Goal: Transaction & Acquisition: Purchase product/service

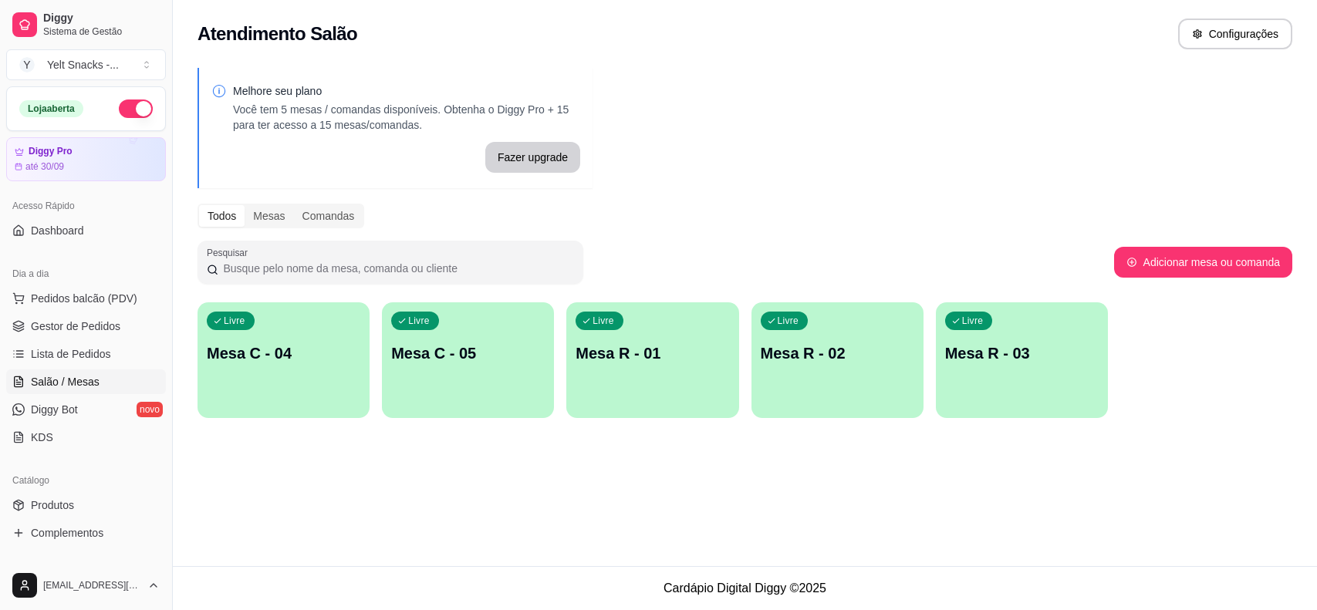
click at [81, 332] on span "Gestor de Pedidos" at bounding box center [75, 326] width 89 height 15
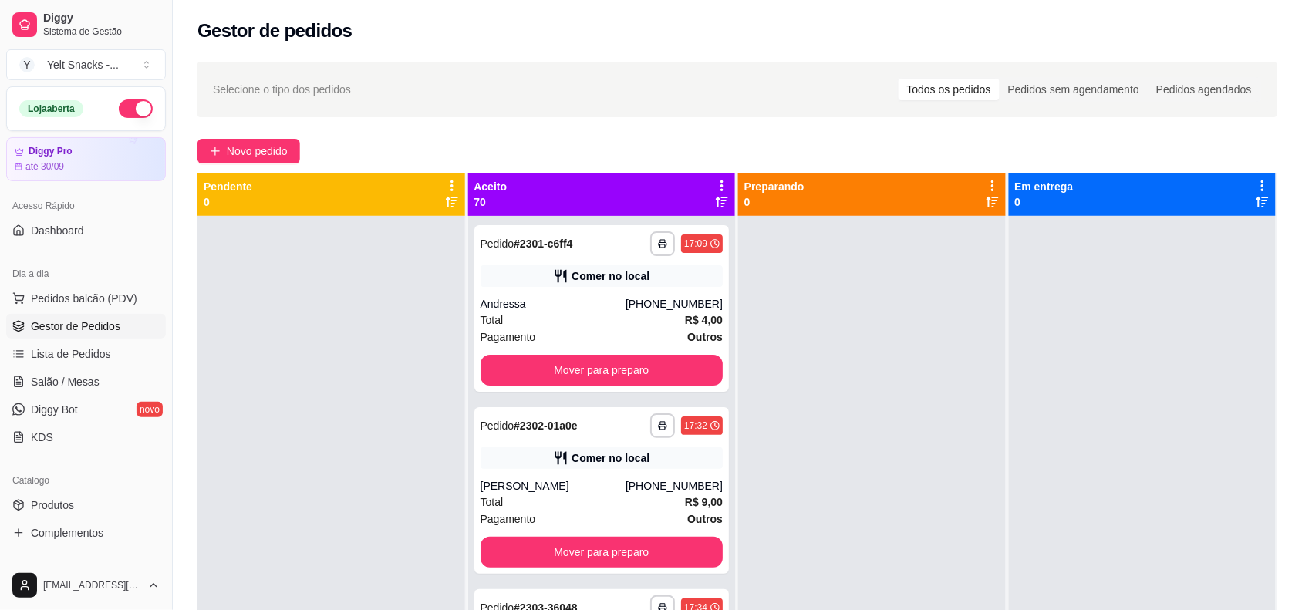
scroll to position [533, 0]
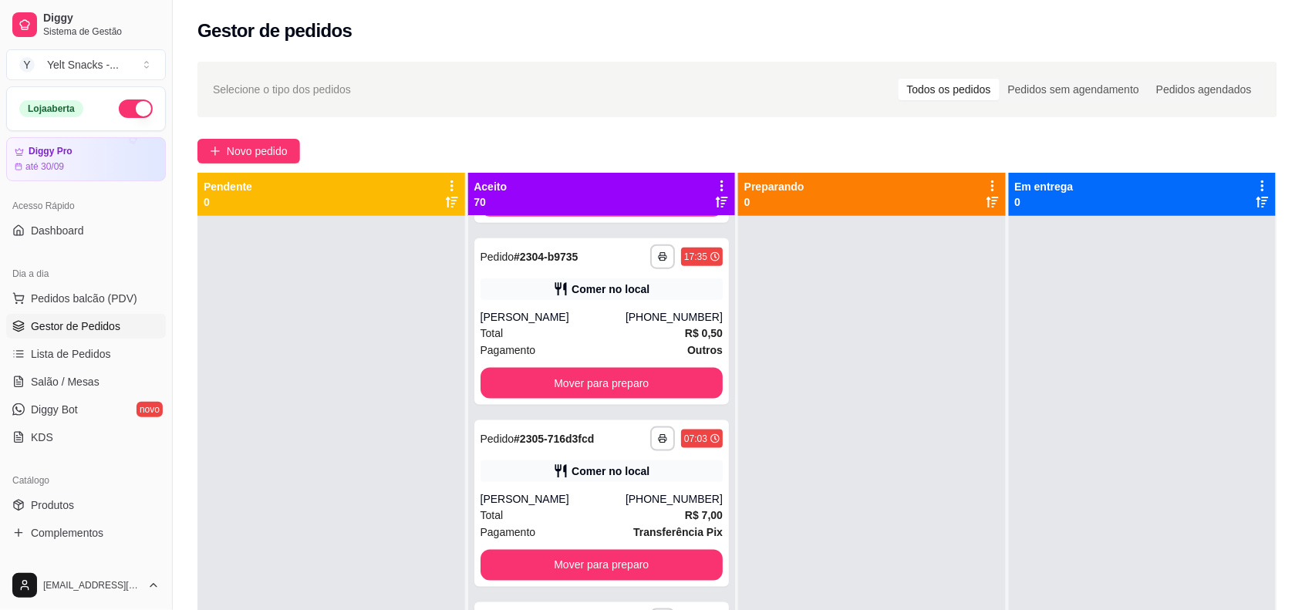
click at [714, 471] on div "**********" at bounding box center [602, 521] width 268 height 610
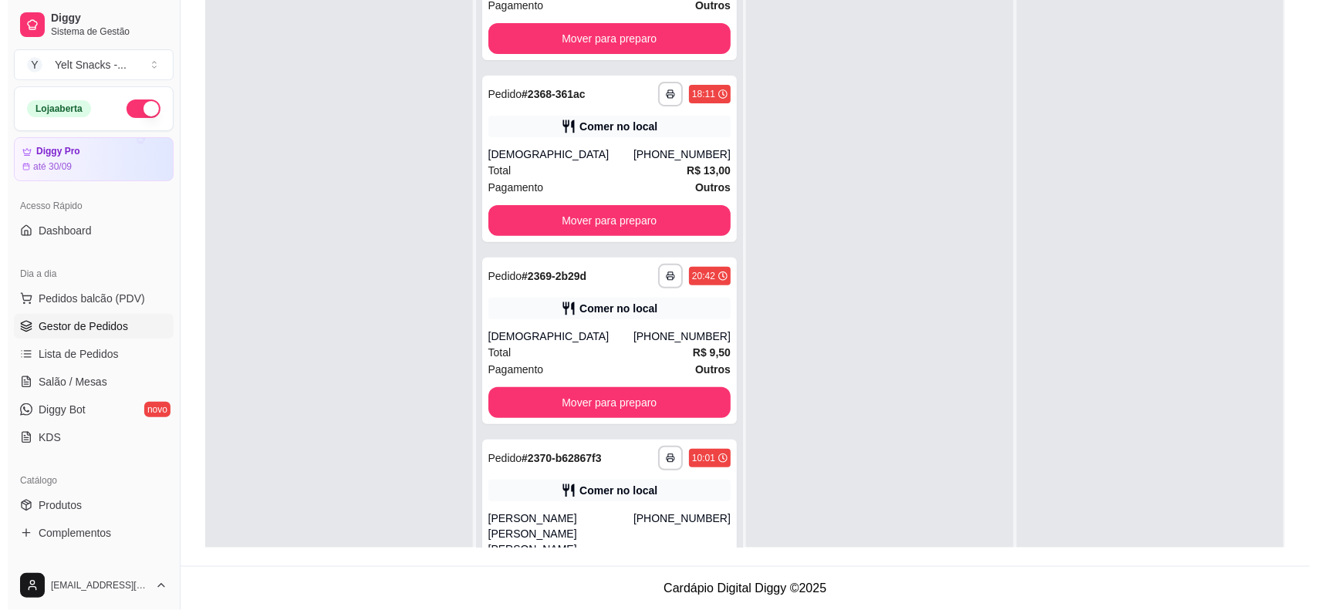
scroll to position [43, 0]
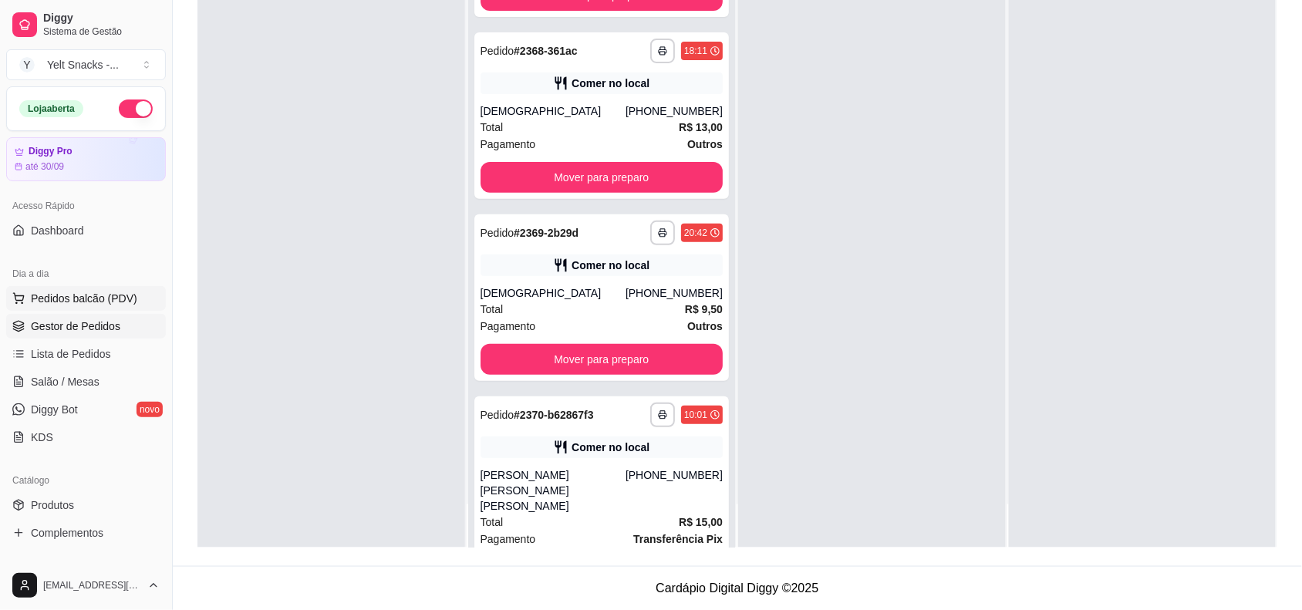
click at [98, 306] on span "Pedidos balcão (PDV)" at bounding box center [84, 298] width 106 height 15
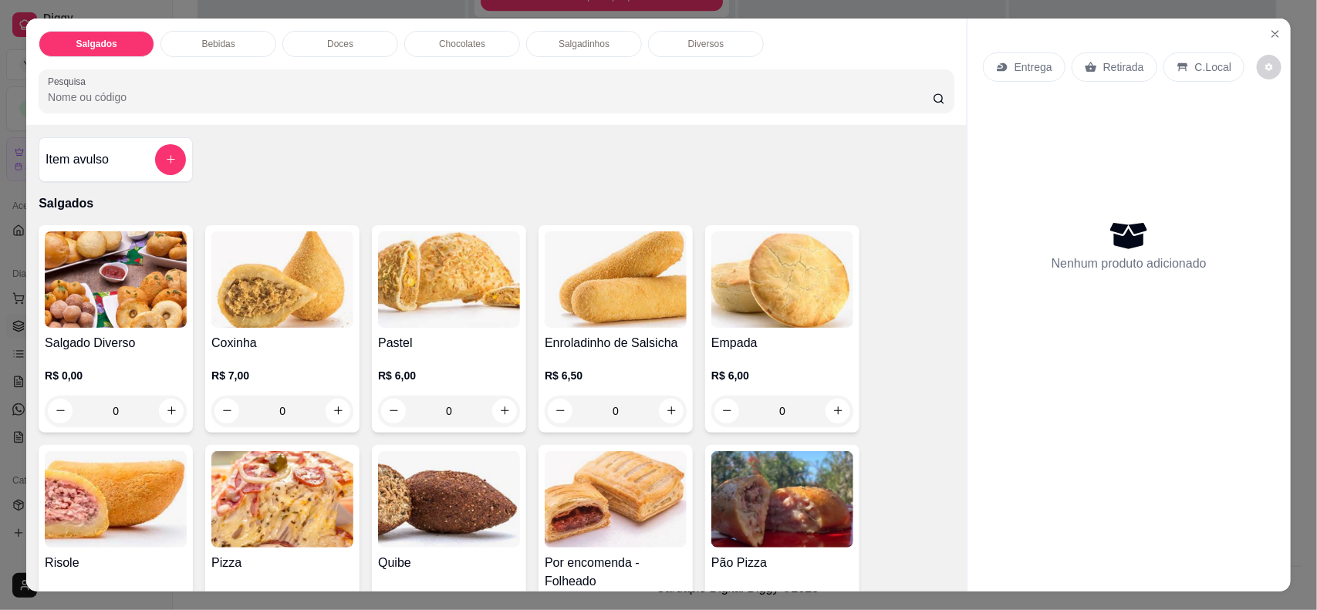
click at [1221, 64] on div "C.Local" at bounding box center [1203, 66] width 81 height 29
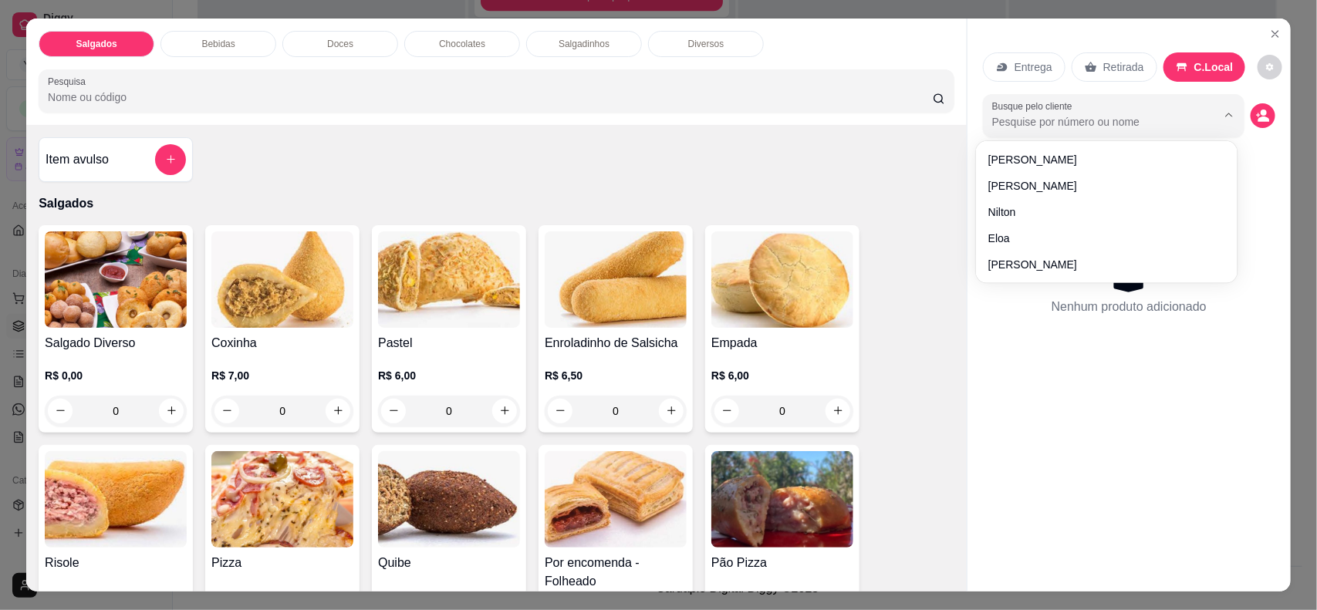
click at [1051, 118] on input "Busque pelo cliente" at bounding box center [1092, 121] width 200 height 15
type input "patr"
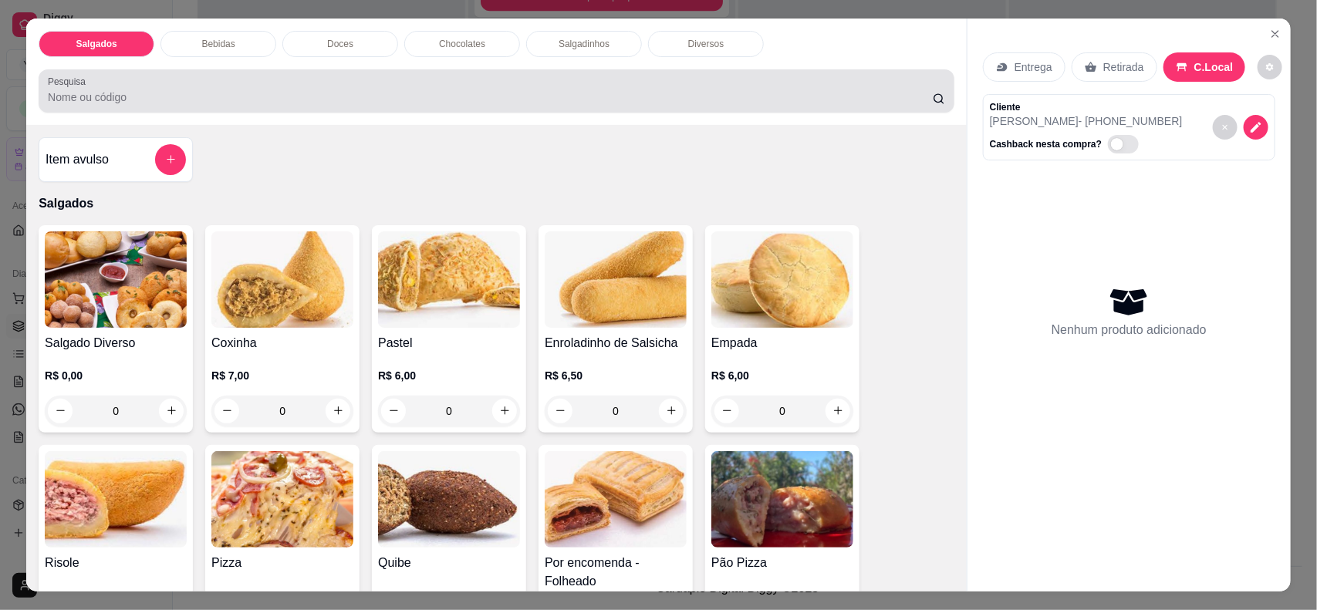
click at [706, 103] on input "Pesquisa" at bounding box center [490, 96] width 885 height 15
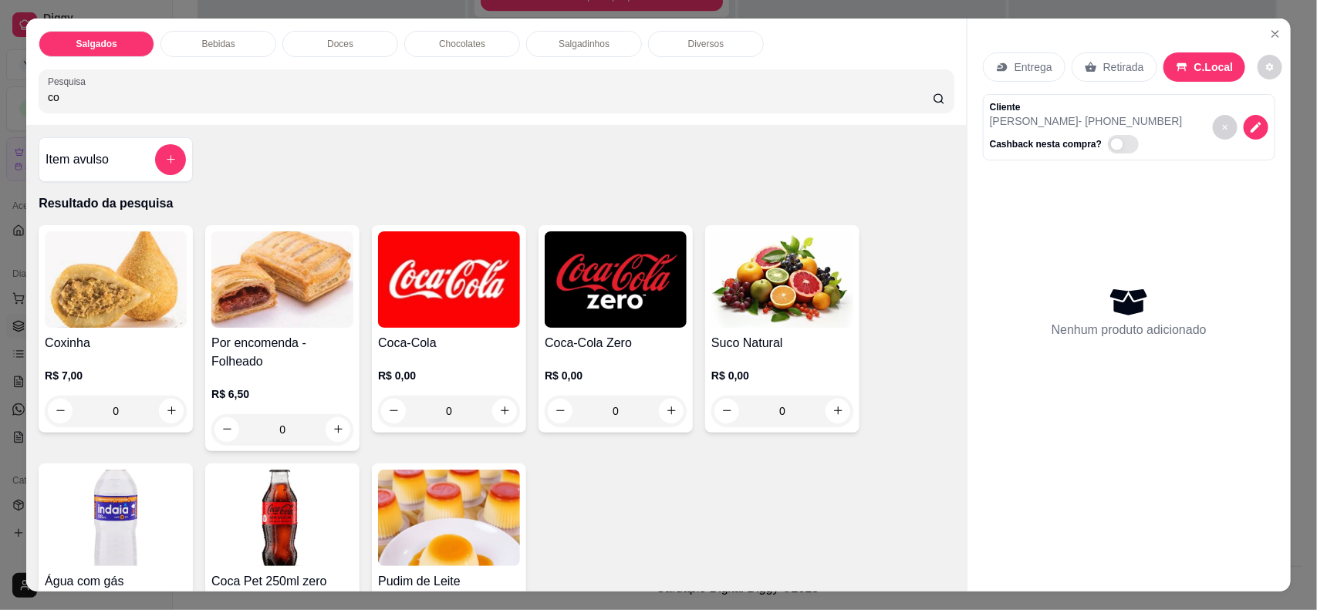
type input "co"
click at [170, 403] on div "0" at bounding box center [116, 411] width 142 height 31
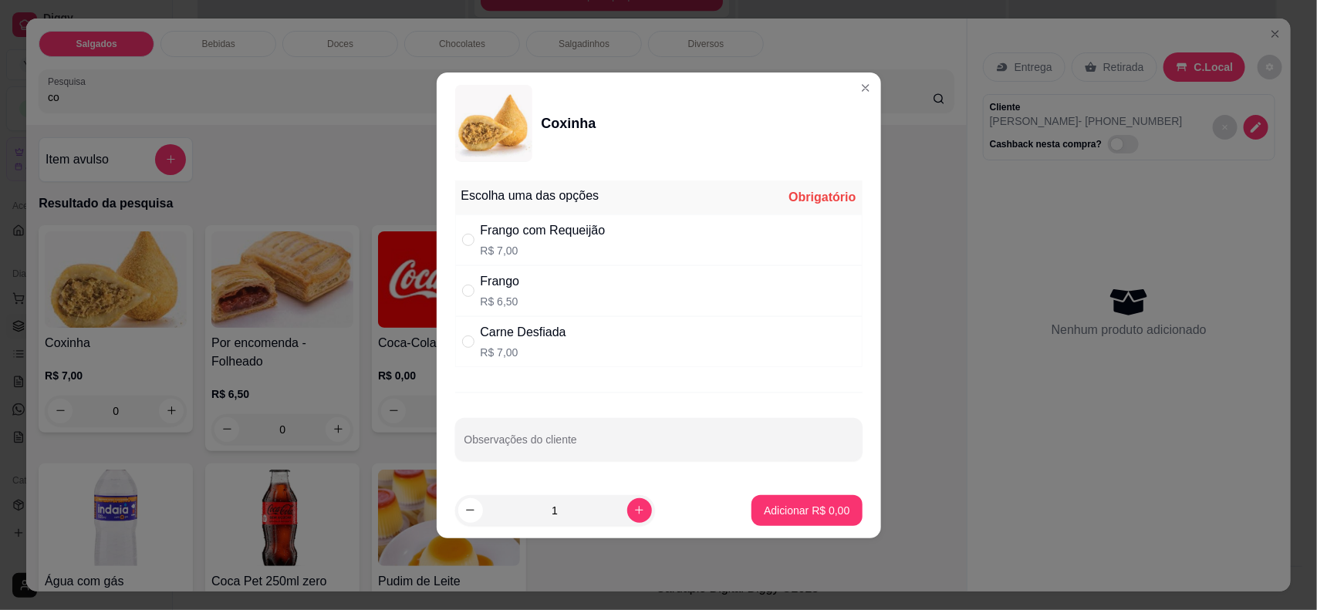
click at [560, 297] on div "Frango R$ 6,50" at bounding box center [658, 290] width 407 height 51
radio input "true"
click at [735, 498] on footer "1 Adicionar R$ 6,50" at bounding box center [659, 511] width 444 height 56
click at [757, 501] on button "Adicionar R$ 6,50" at bounding box center [806, 510] width 110 height 31
type input "1"
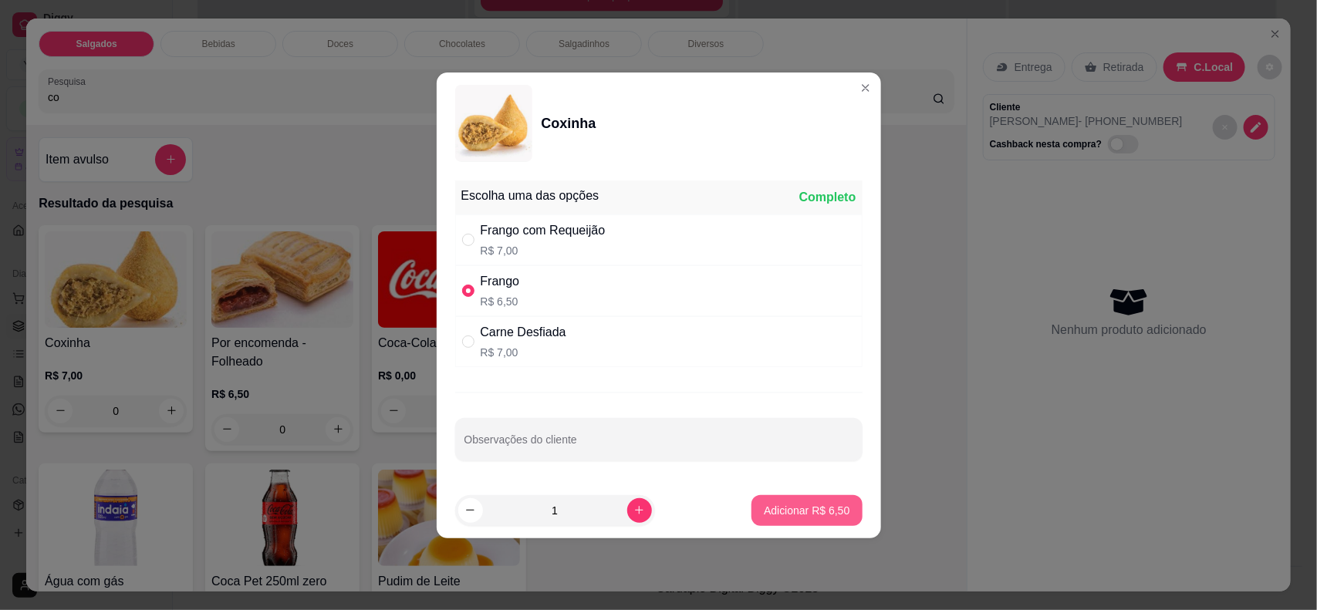
type input "1"
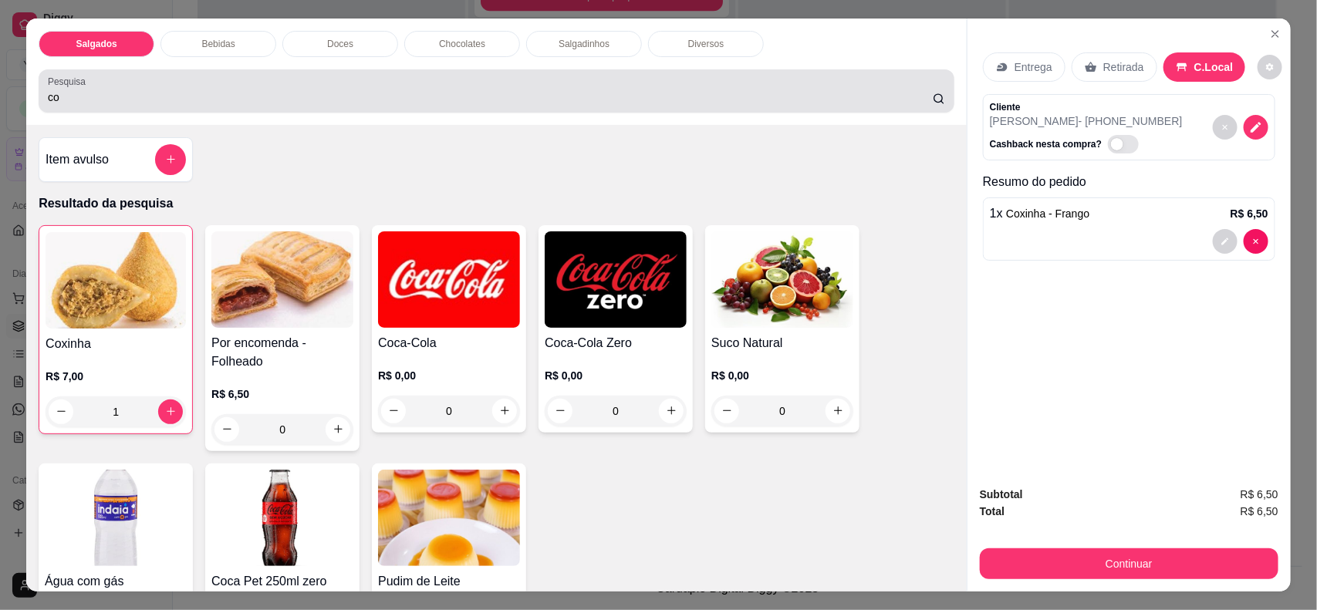
click at [413, 87] on div "co" at bounding box center [496, 91] width 897 height 31
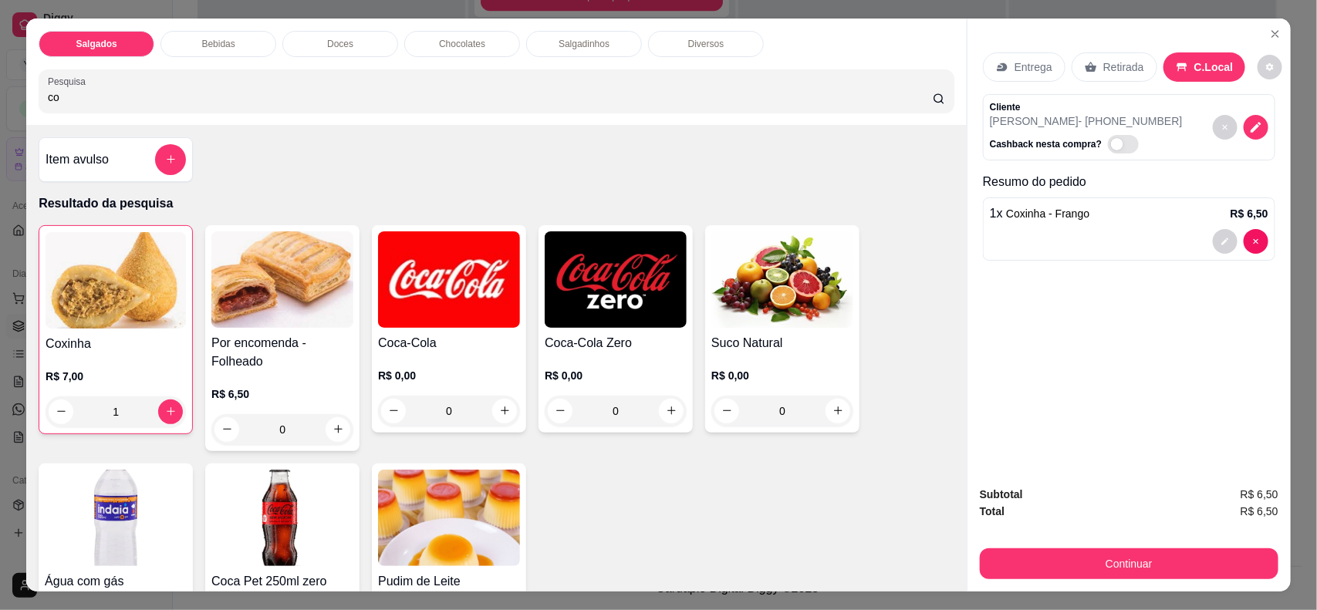
type input "c"
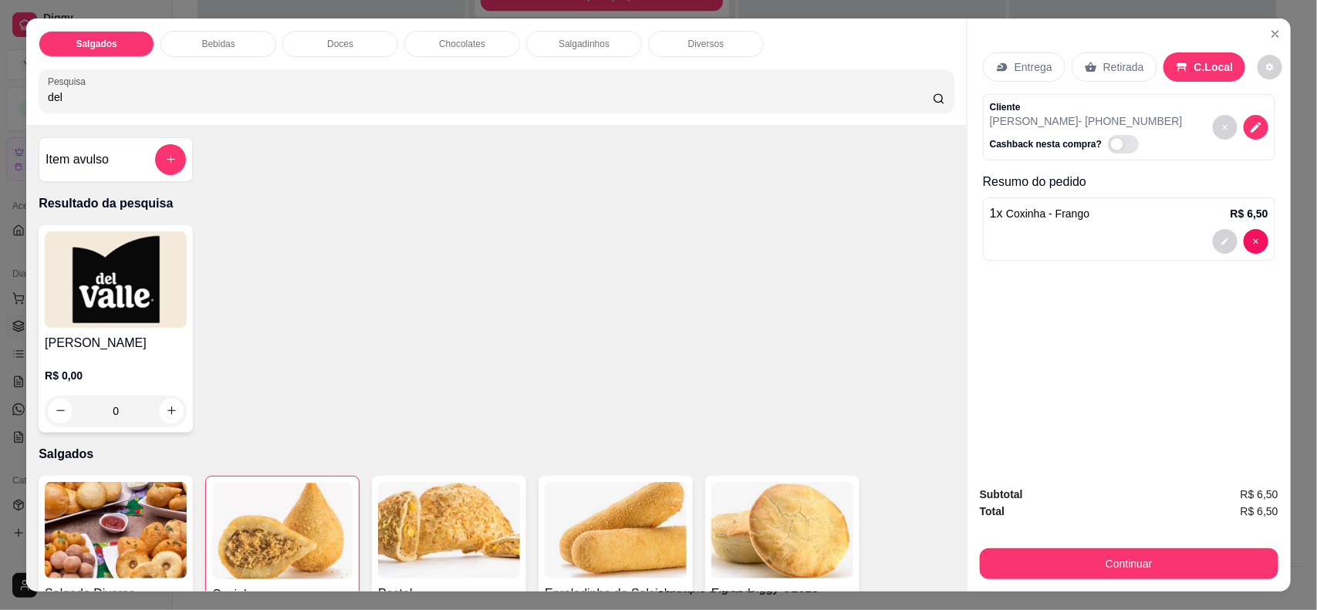
type input "del"
click at [167, 413] on div "0" at bounding box center [116, 411] width 142 height 31
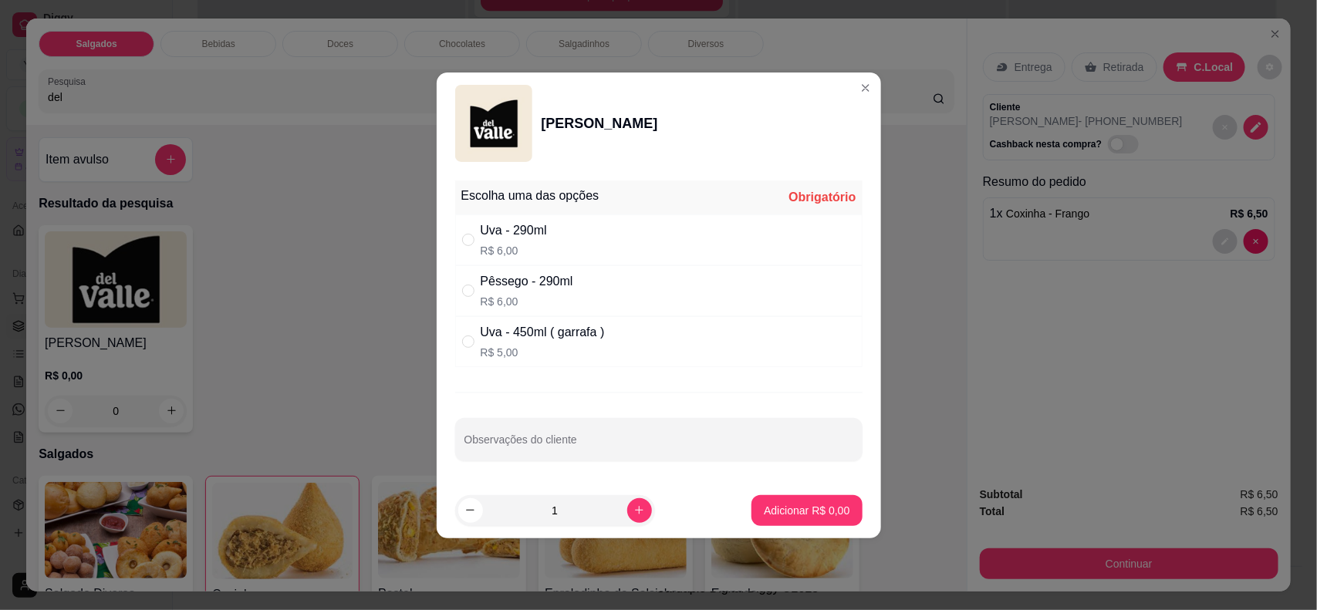
click at [592, 278] on div "Pêssego - 290ml R$ 6,00" at bounding box center [658, 290] width 407 height 51
radio input "true"
click at [765, 507] on p "Adicionar R$ 6,00" at bounding box center [806, 510] width 83 height 15
type input "1"
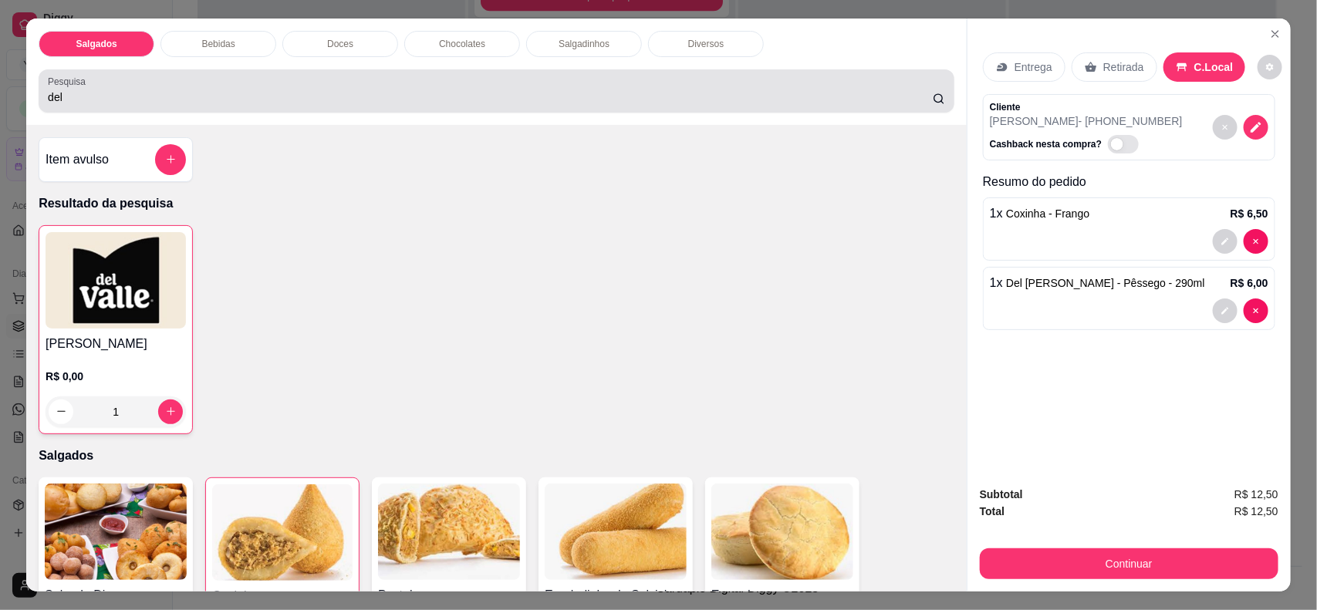
click at [326, 85] on div "del" at bounding box center [496, 91] width 897 height 31
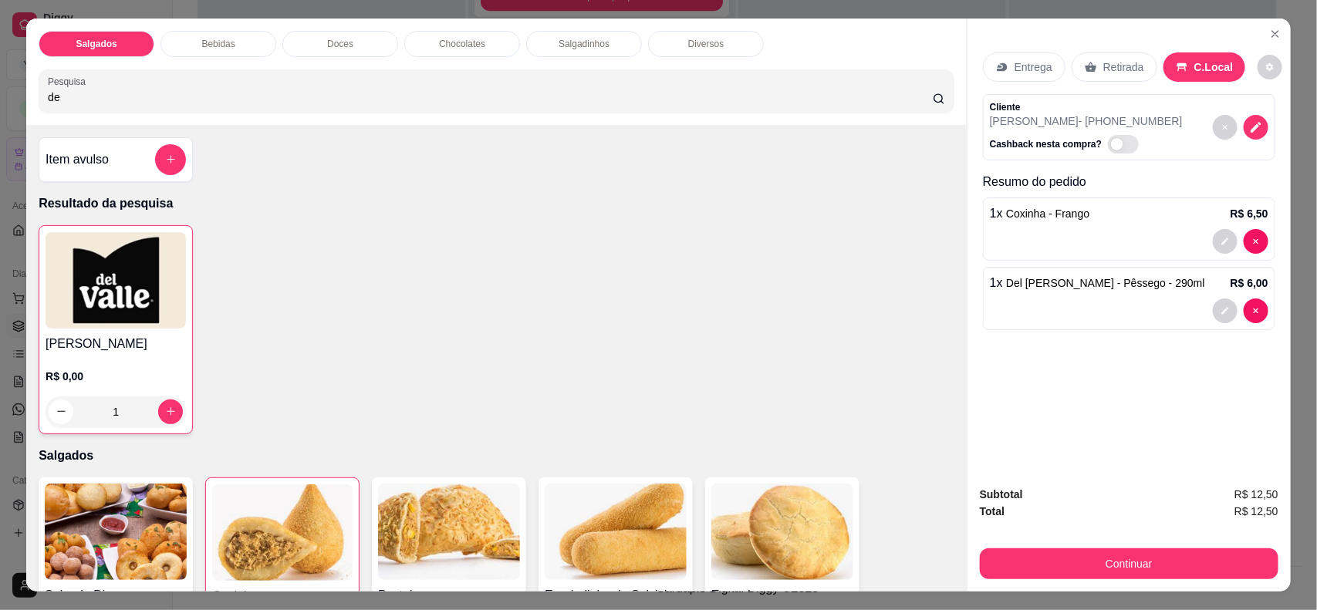
type input "d"
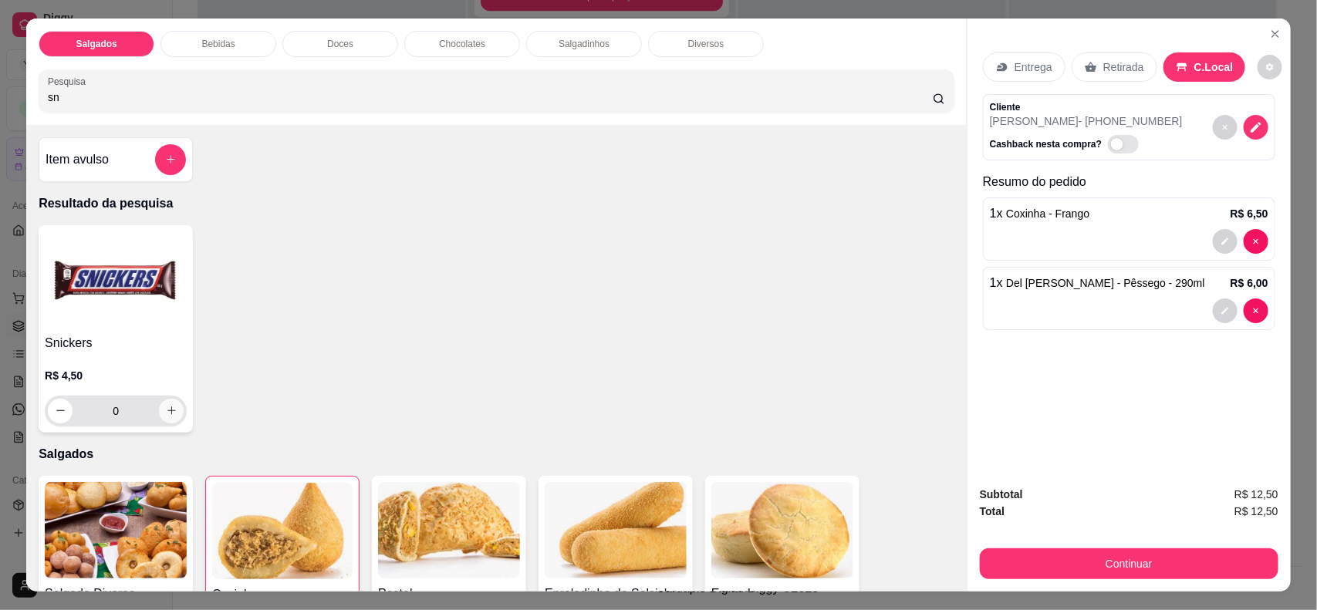
type input "sn"
click at [159, 410] on button "increase-product-quantity" at bounding box center [171, 411] width 25 height 25
type input "1"
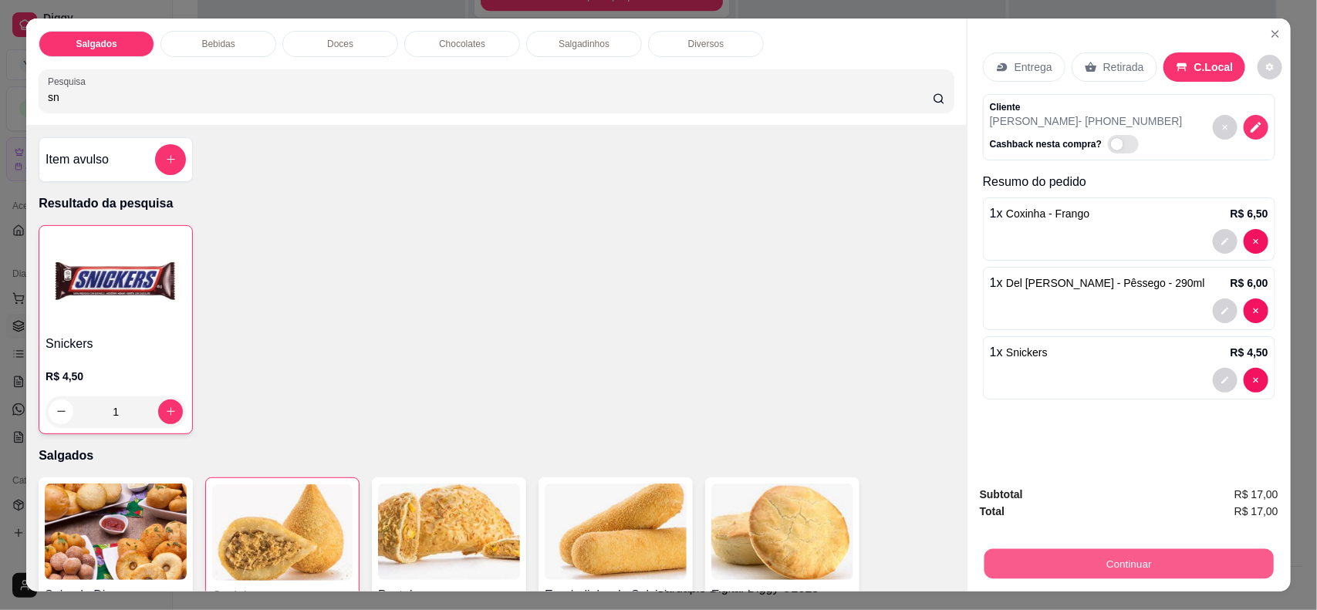
click at [1032, 563] on button "Continuar" at bounding box center [1128, 564] width 289 height 30
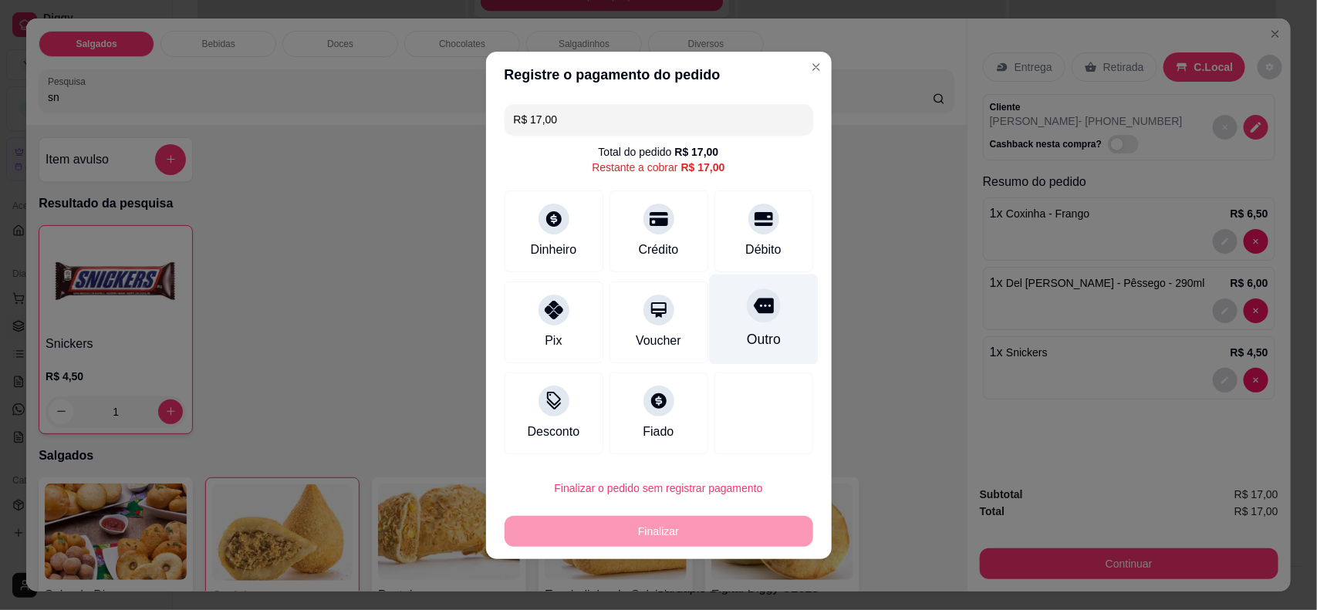
click at [748, 326] on div "Outro" at bounding box center [763, 319] width 109 height 90
type input "R$ 0,00"
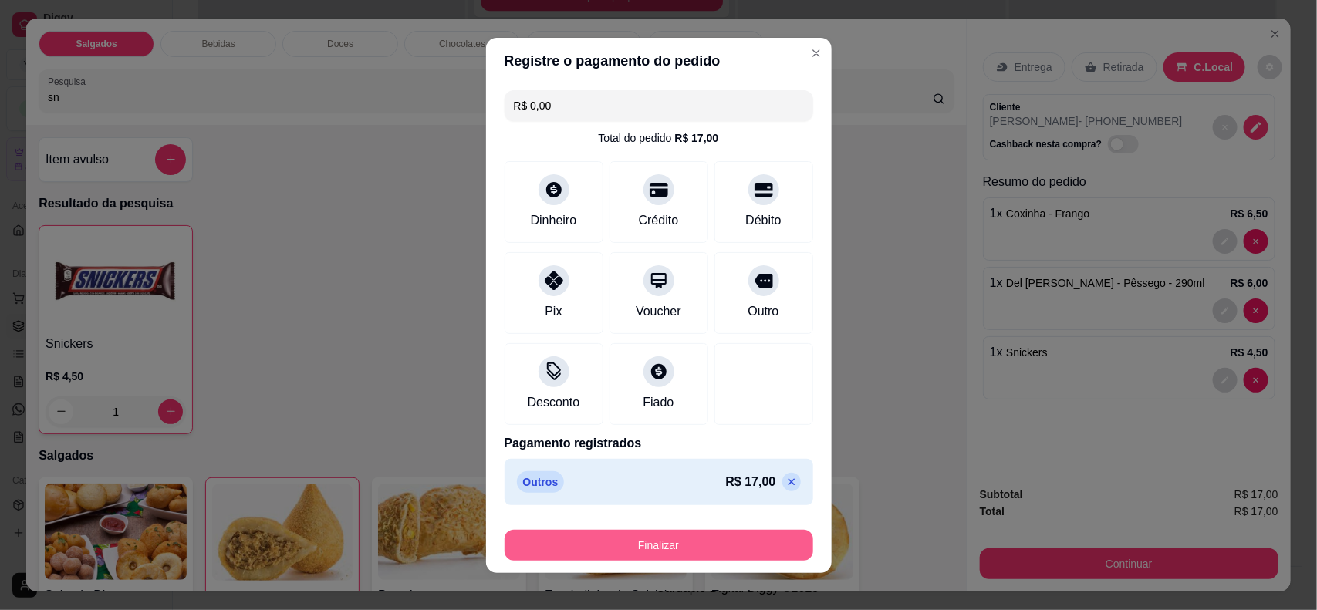
click at [660, 550] on button "Finalizar" at bounding box center [658, 545] width 309 height 31
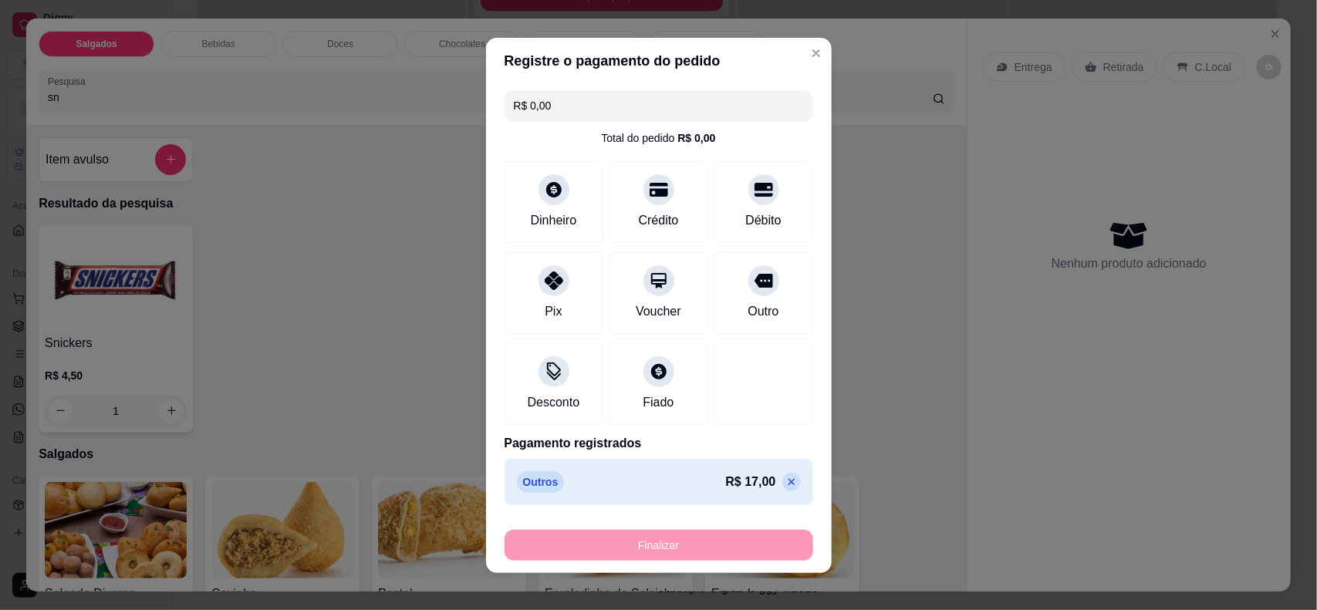
type input "0"
type input "-R$ 17,00"
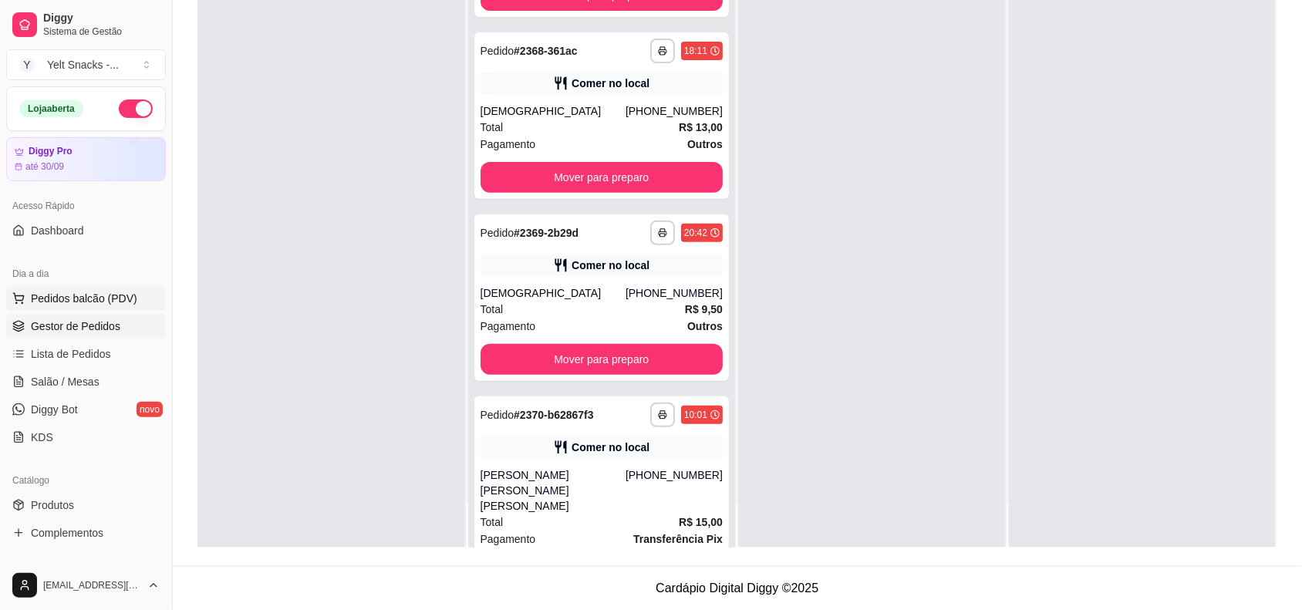
click at [93, 299] on span "Pedidos balcão (PDV)" at bounding box center [84, 298] width 106 height 15
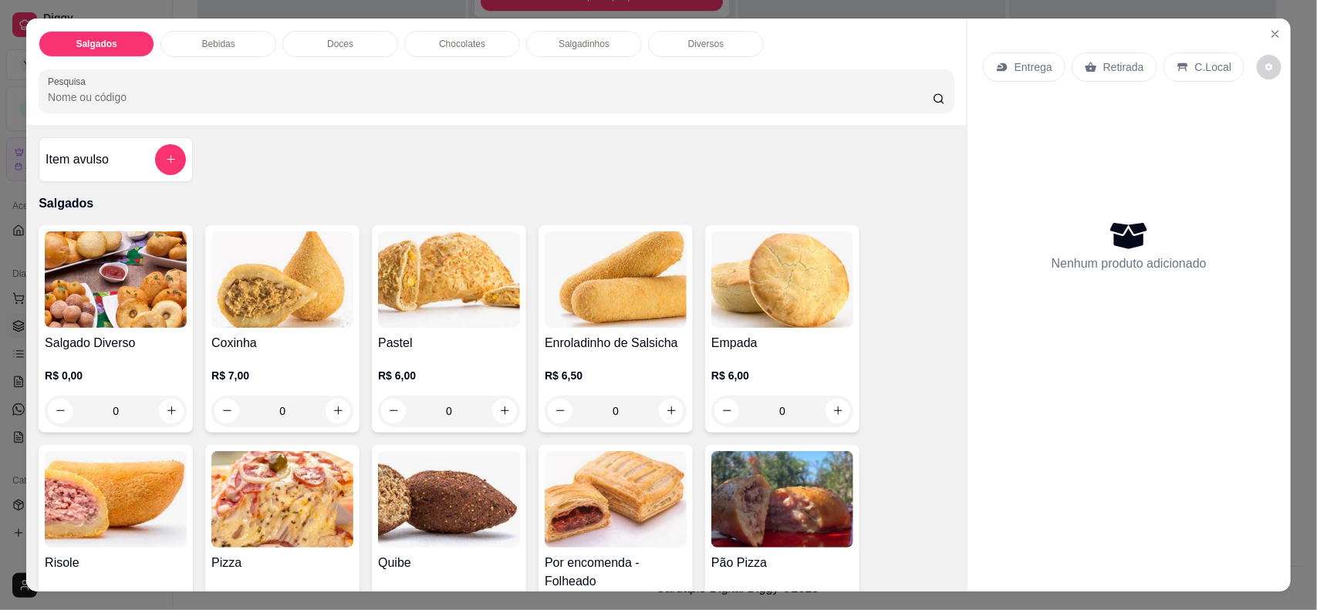
click at [1195, 69] on p "C.Local" at bounding box center [1213, 66] width 36 height 15
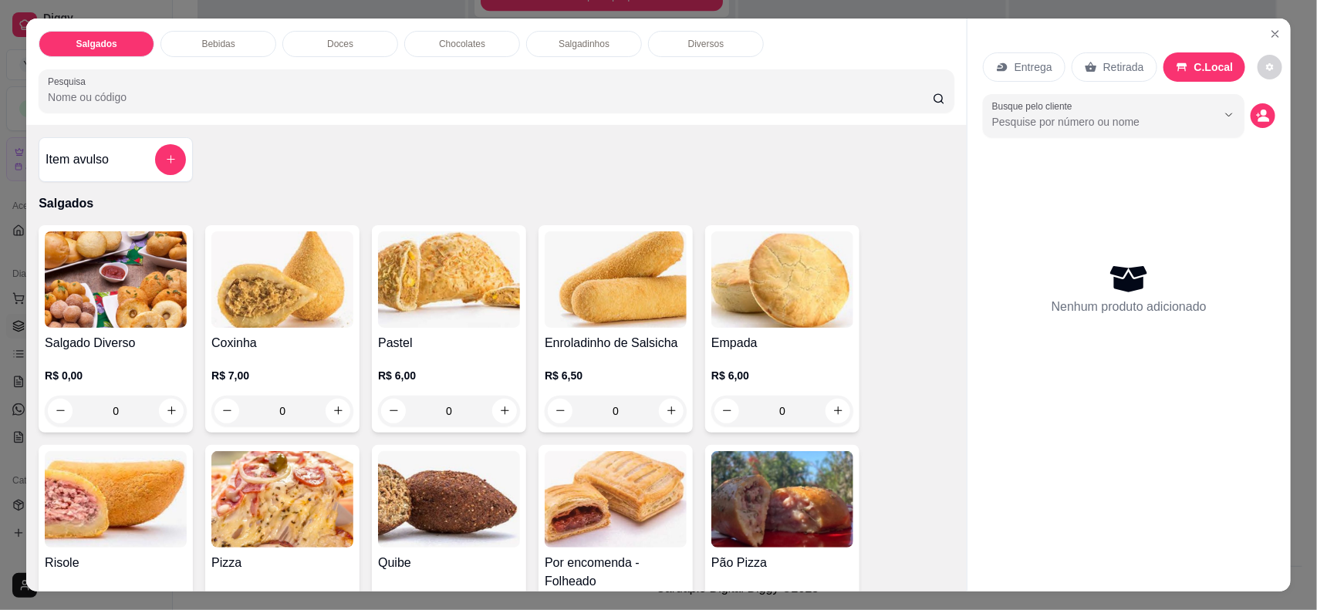
click at [1223, 114] on icon "Show suggestions" at bounding box center [1229, 115] width 12 height 12
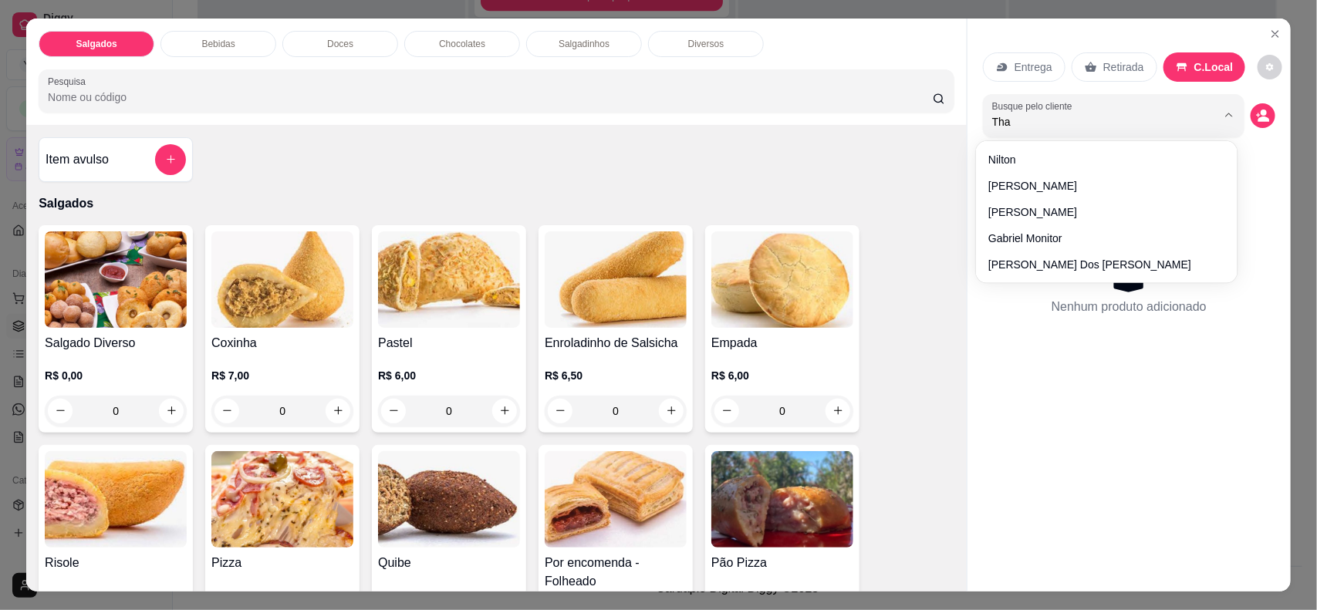
type input "Thai"
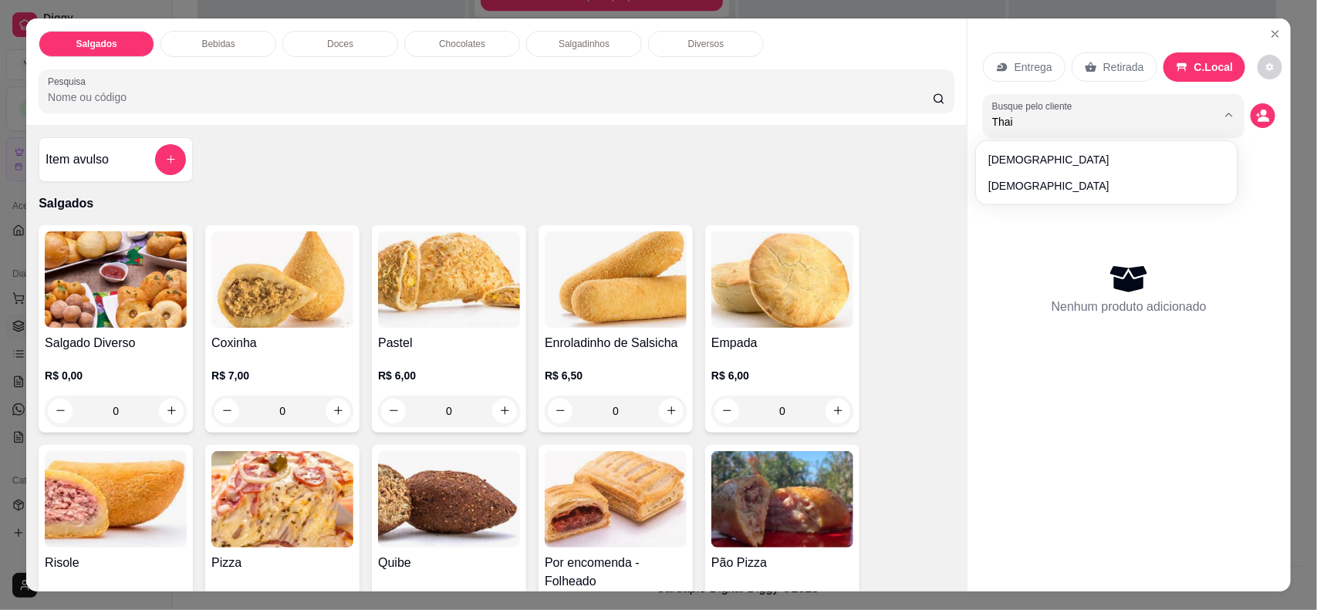
click at [1008, 194] on div "Nenhum produto adicionado" at bounding box center [1129, 288] width 292 height 302
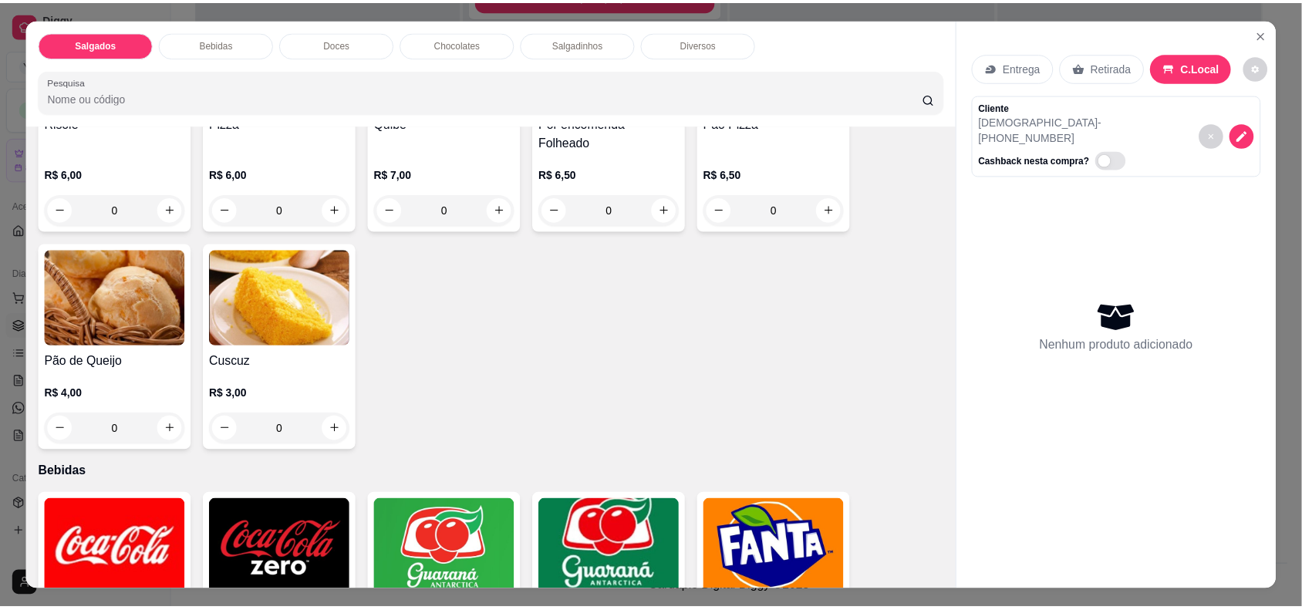
scroll to position [464, 0]
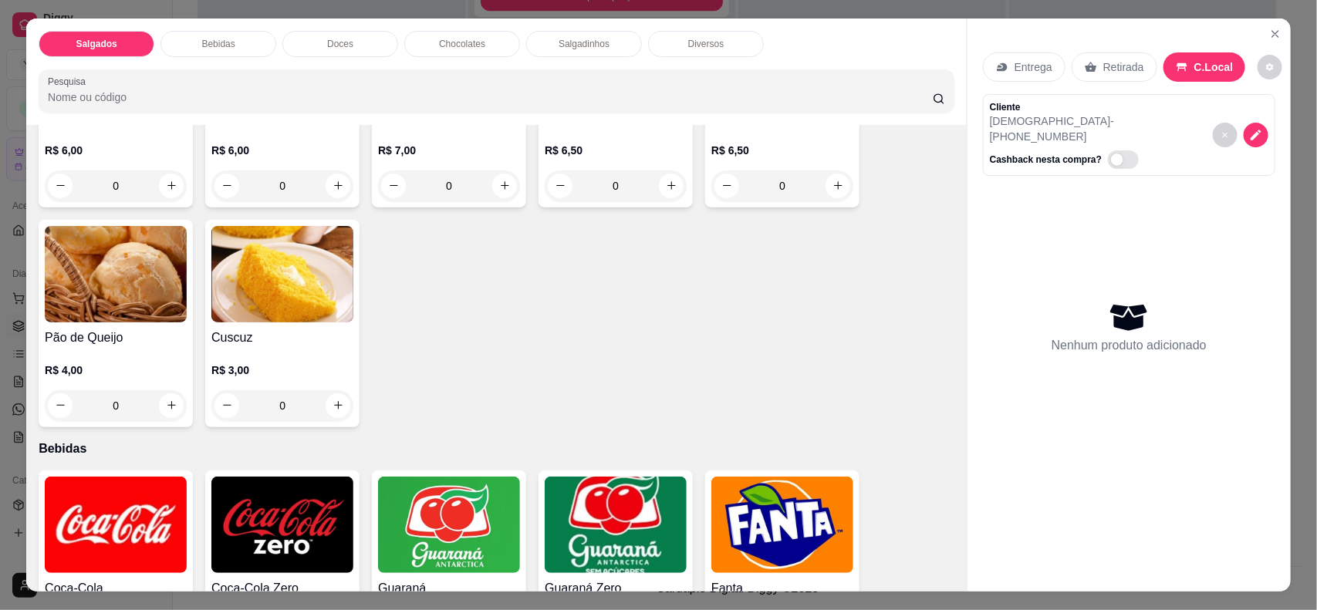
click at [237, 329] on h4 "Cuscuz" at bounding box center [282, 338] width 142 height 19
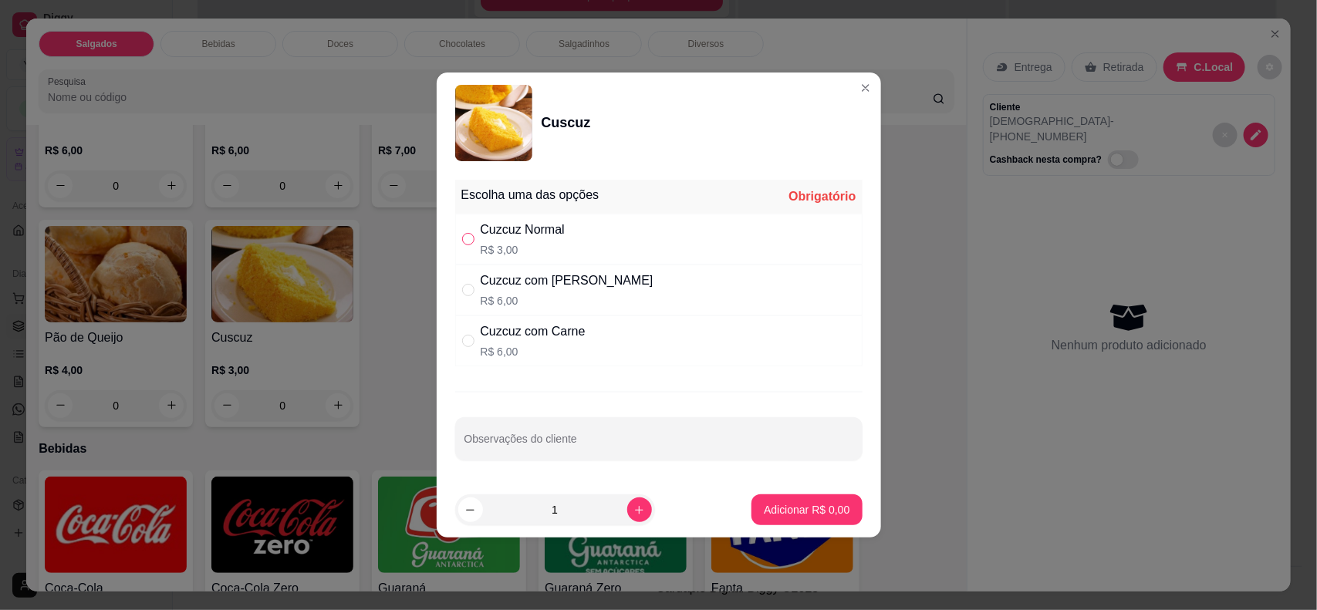
click at [465, 239] on input "" at bounding box center [468, 239] width 12 height 12
radio input "true"
click at [808, 513] on p "Adicionar R$ 3,00" at bounding box center [806, 510] width 83 height 15
type input "1"
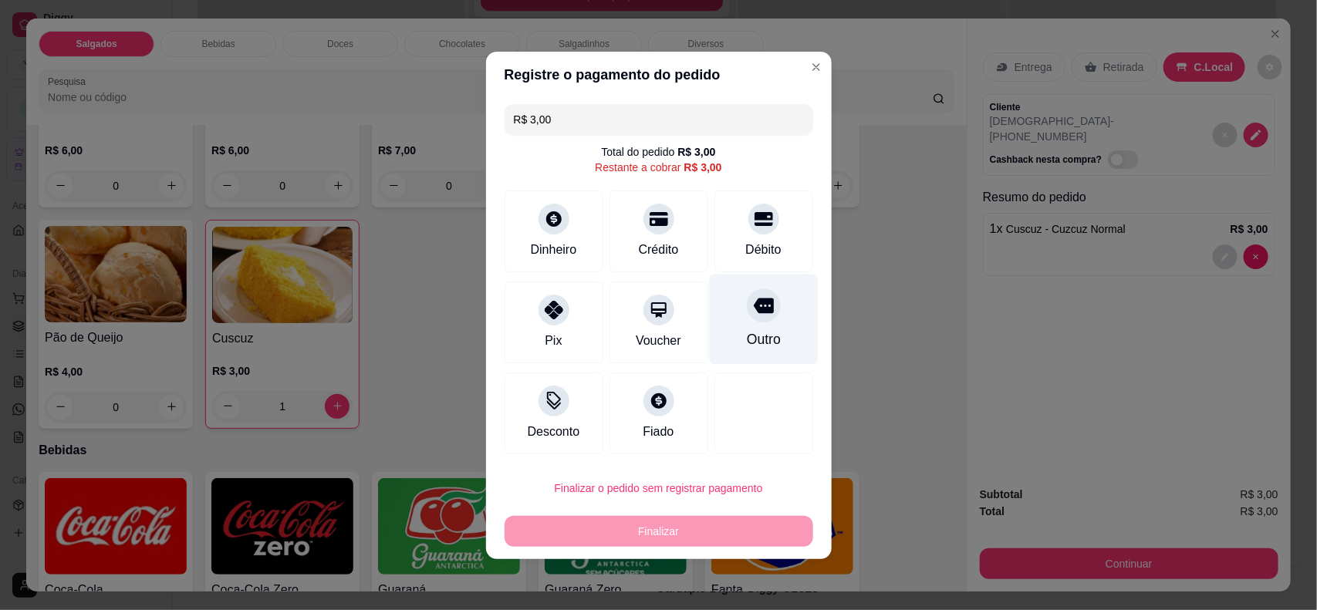
click at [749, 332] on div "Outro" at bounding box center [763, 339] width 34 height 20
type input "R$ 0,00"
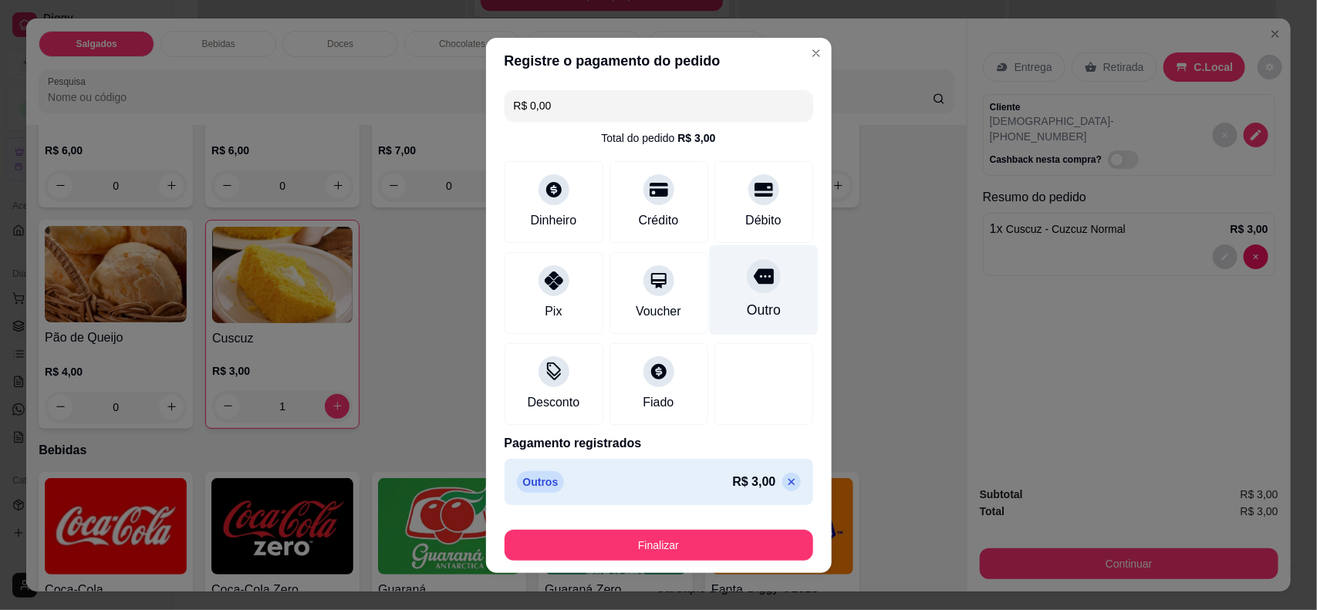
click at [699, 549] on button "Finalizar" at bounding box center [658, 545] width 309 height 31
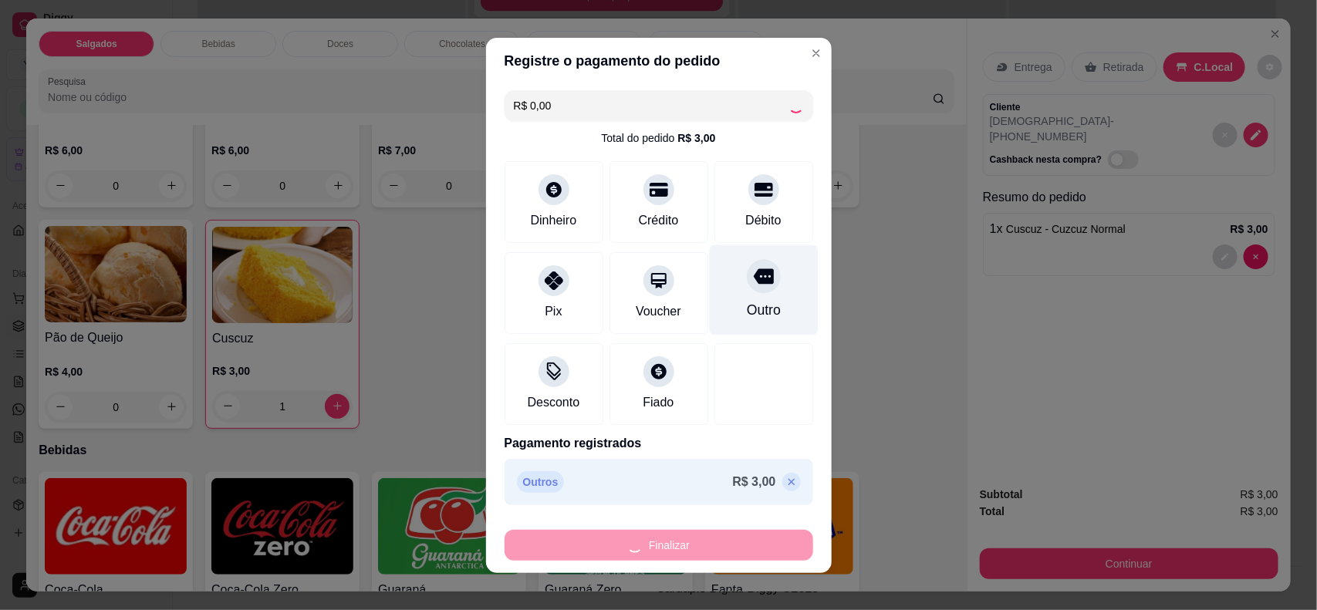
type input "0"
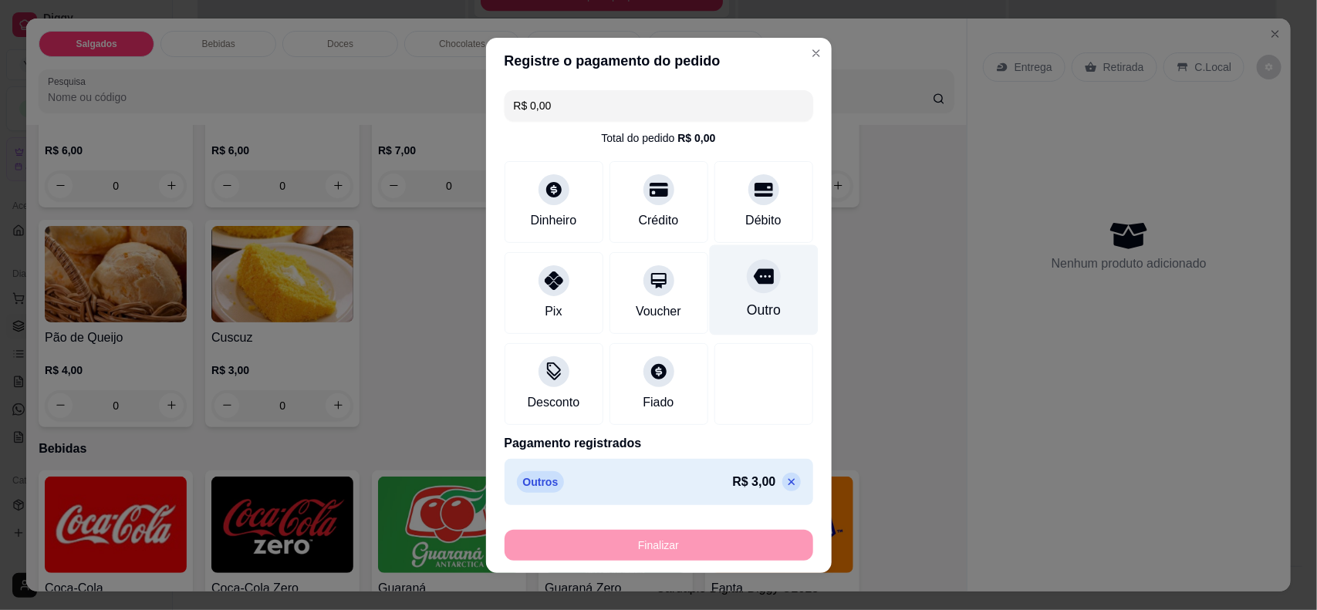
type input "-R$ 3,00"
